Goal: Transaction & Acquisition: Purchase product/service

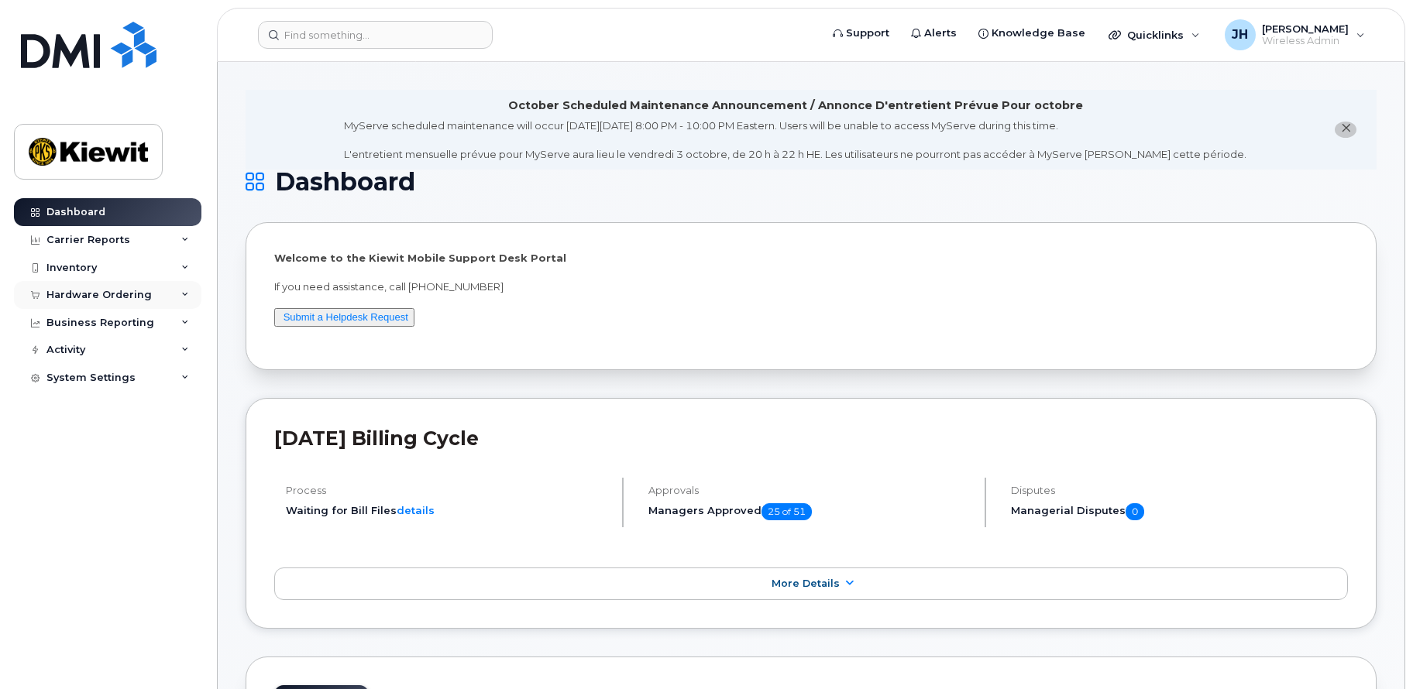
click at [126, 284] on div "Hardware Ordering" at bounding box center [107, 295] width 187 height 28
click at [81, 349] on div "Orders" at bounding box center [72, 353] width 38 height 14
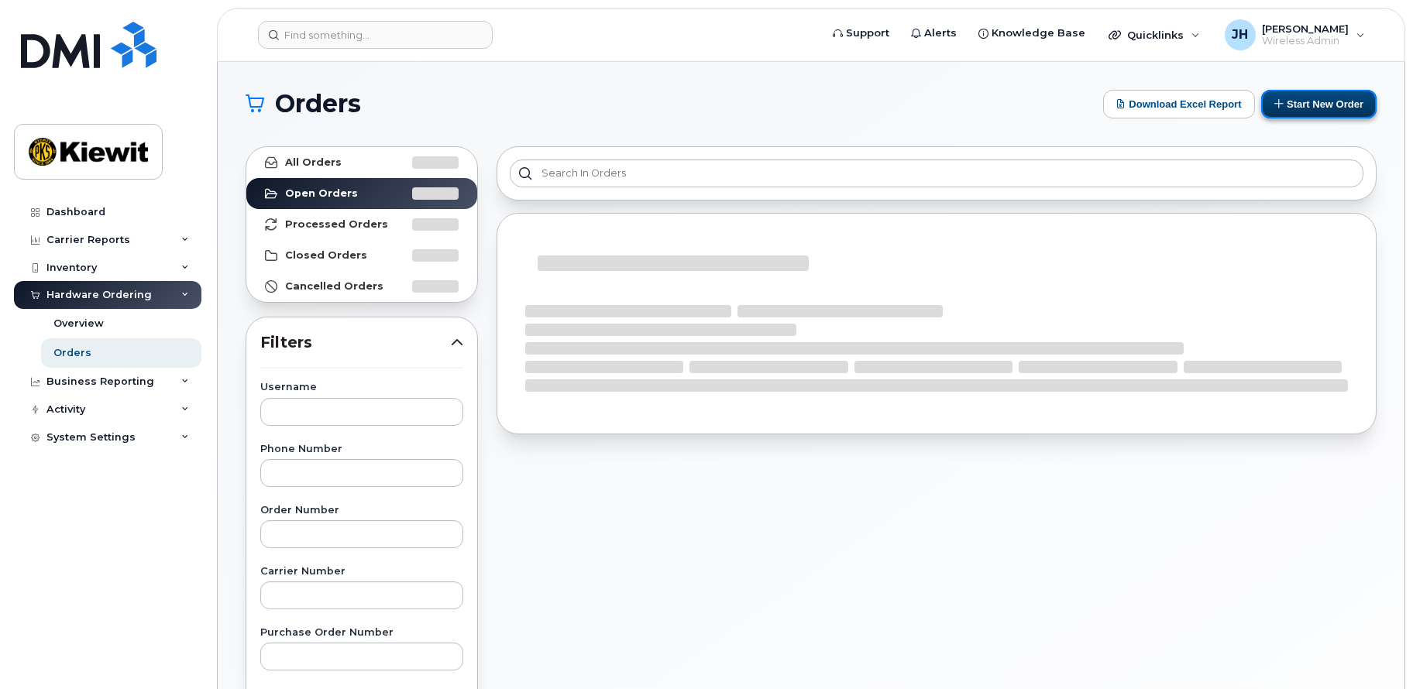
click at [1315, 101] on button "Start New Order" at bounding box center [1318, 104] width 115 height 29
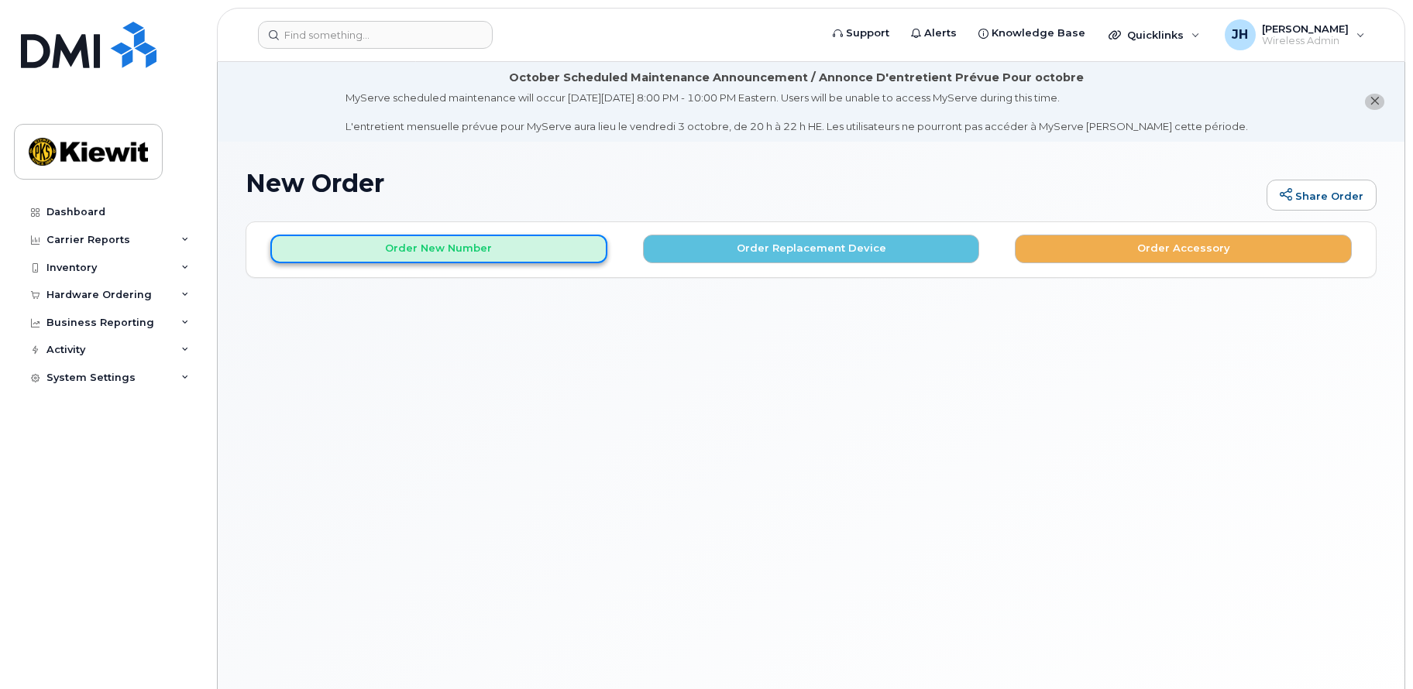
click at [524, 256] on button "Order New Number" at bounding box center [438, 249] width 337 height 29
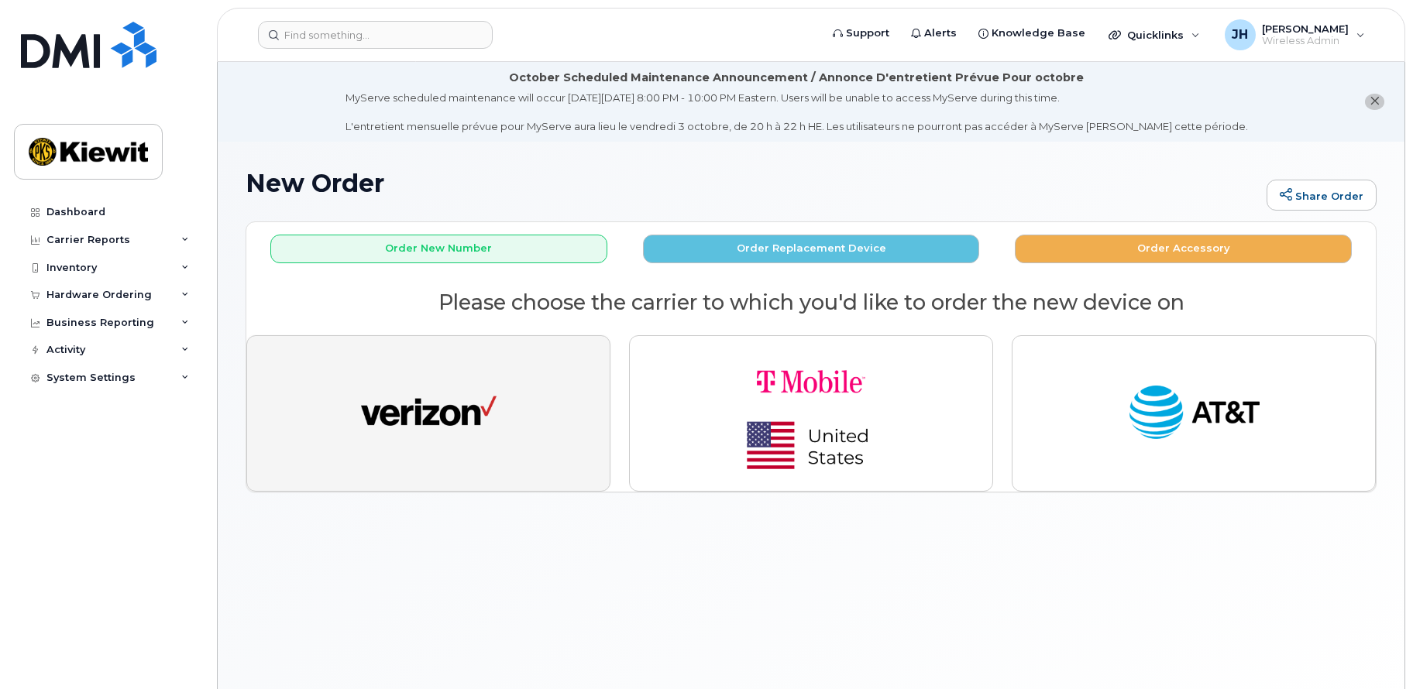
click at [466, 423] on img "button" at bounding box center [429, 414] width 136 height 70
